Goal: Task Accomplishment & Management: Manage account settings

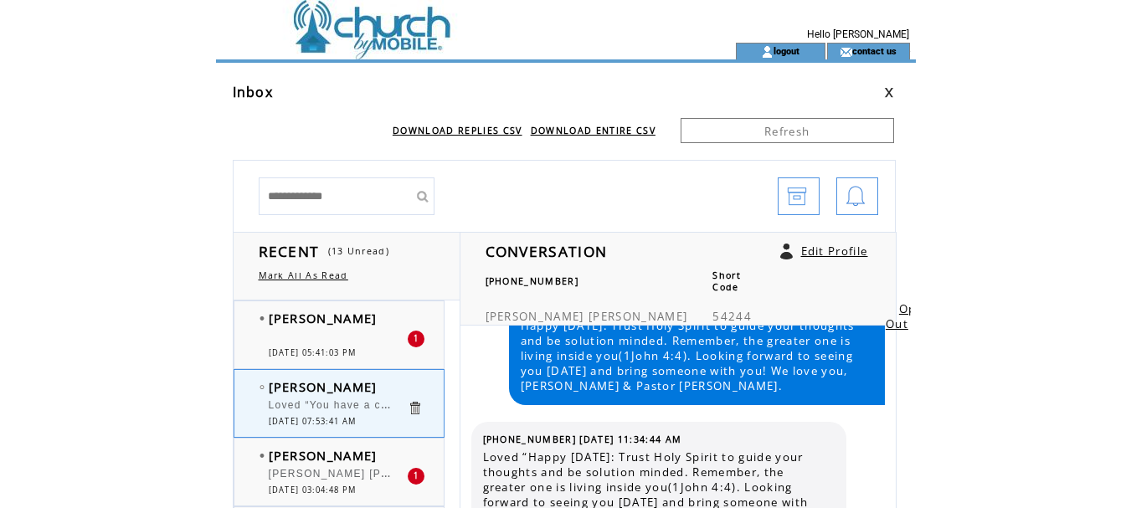
click at [891, 92] on link at bounding box center [889, 92] width 10 height 11
